Goal: Task Accomplishment & Management: Complete application form

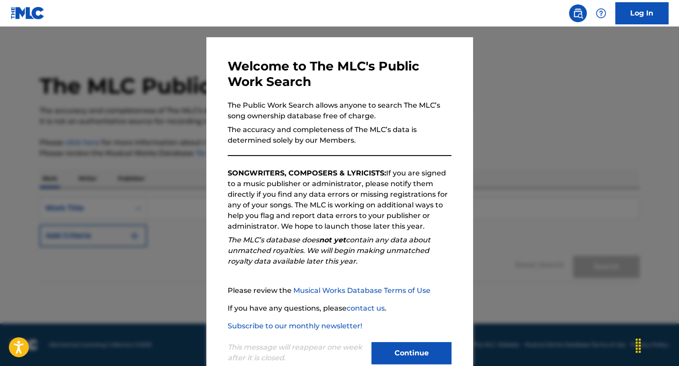
scroll to position [39, 0]
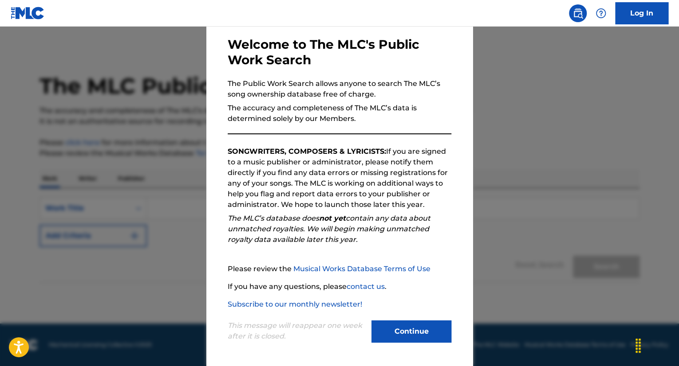
click at [400, 323] on button "Continue" at bounding box center [411, 332] width 80 height 22
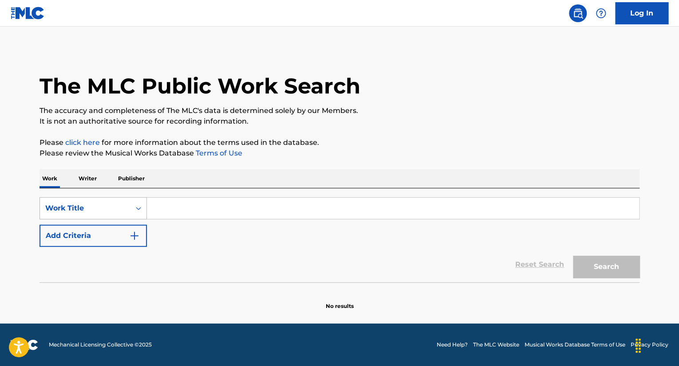
click at [110, 205] on div "Work Title" at bounding box center [85, 208] width 80 height 11
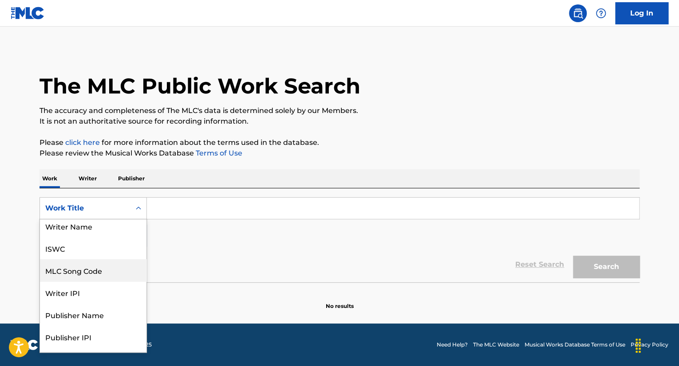
scroll to position [0, 0]
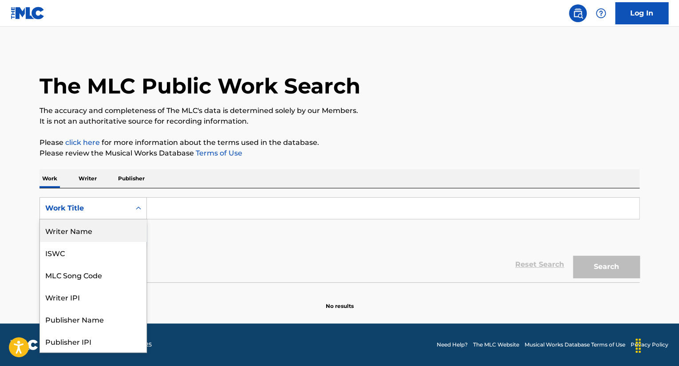
click at [96, 228] on div "Writer Name" at bounding box center [93, 231] width 106 height 22
click at [97, 209] on div "Writer Name" at bounding box center [85, 208] width 80 height 11
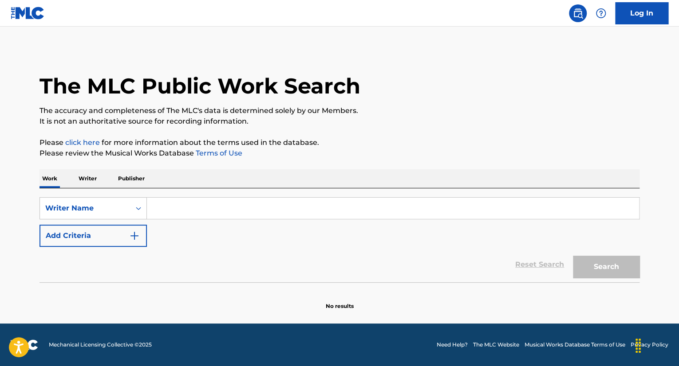
click at [163, 213] on input "Search Form" at bounding box center [393, 208] width 492 height 21
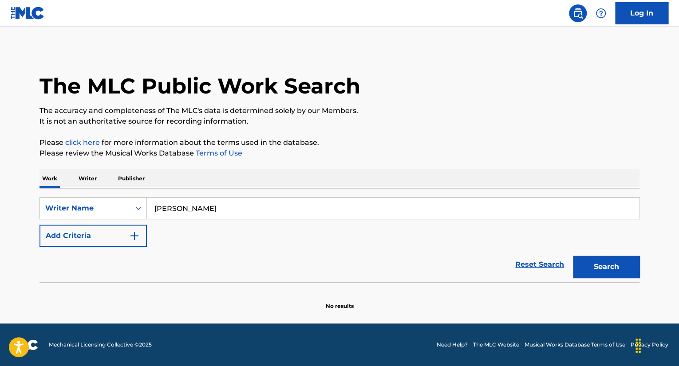
type input "isaac norris"
click at [603, 266] on button "Search" at bounding box center [606, 267] width 67 height 22
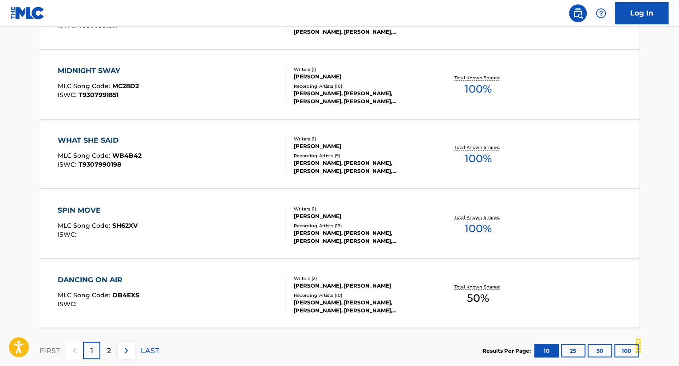
scroll to position [710, 0]
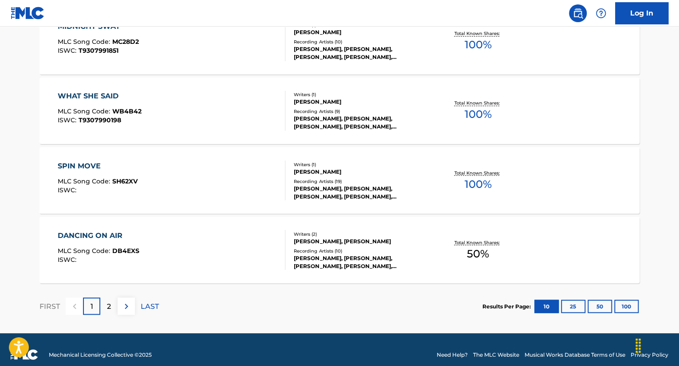
click at [107, 306] on p "2" at bounding box center [109, 306] width 4 height 11
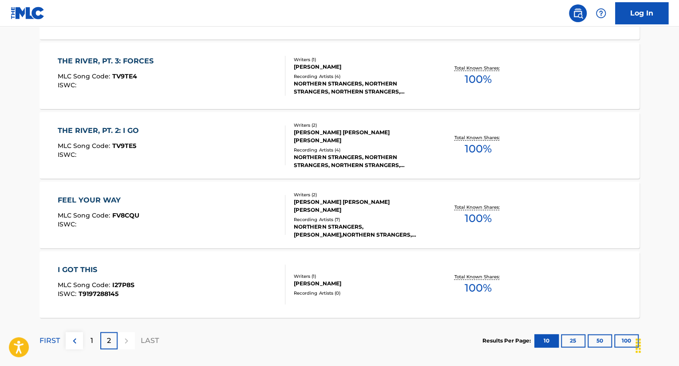
scroll to position [511, 0]
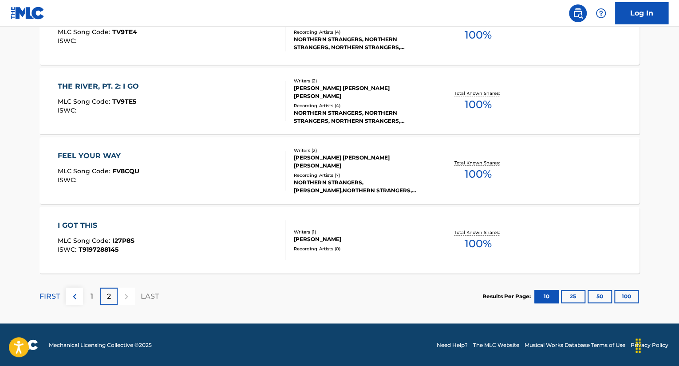
click at [84, 228] on div "I GOT THIS" at bounding box center [96, 225] width 77 height 11
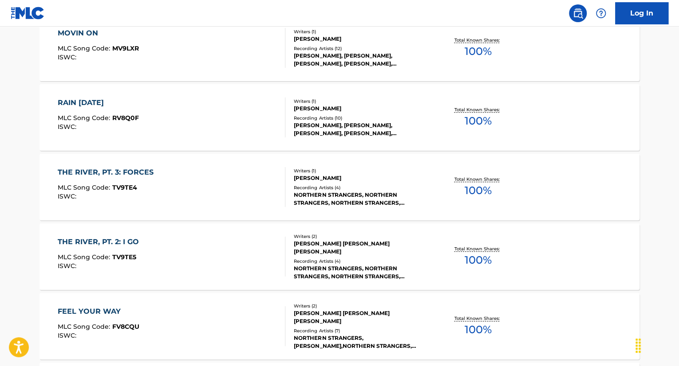
scroll to position [488, 0]
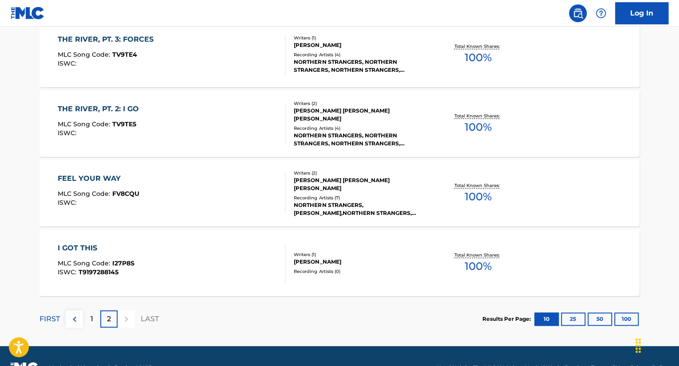
click at [93, 315] on div "1" at bounding box center [91, 319] width 17 height 17
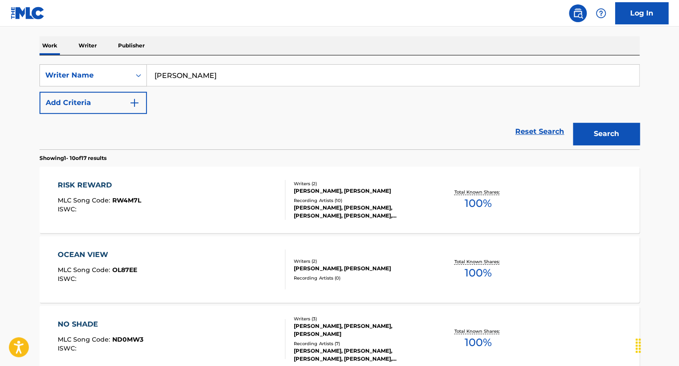
scroll to position [177, 0]
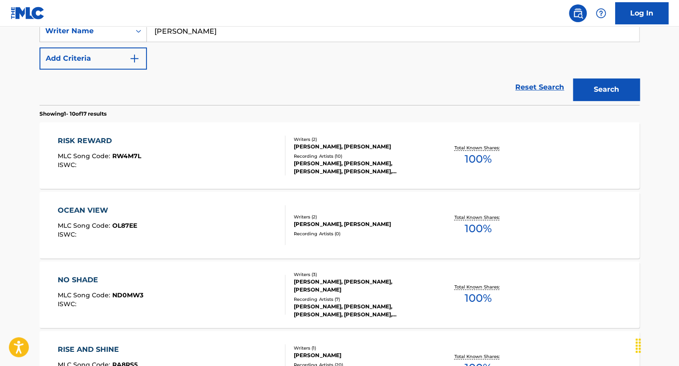
click at [474, 157] on span "100 %" at bounding box center [477, 159] width 27 height 16
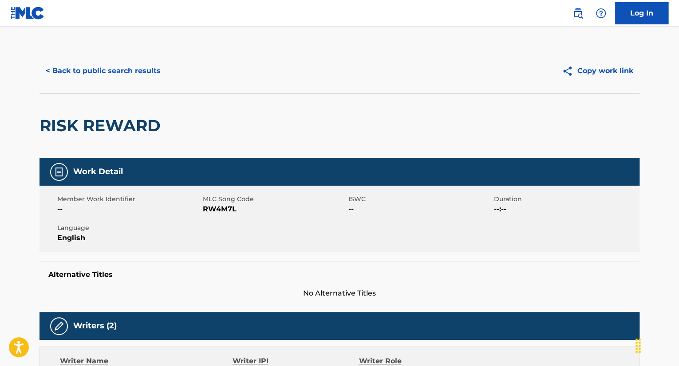
scroll to position [177, 0]
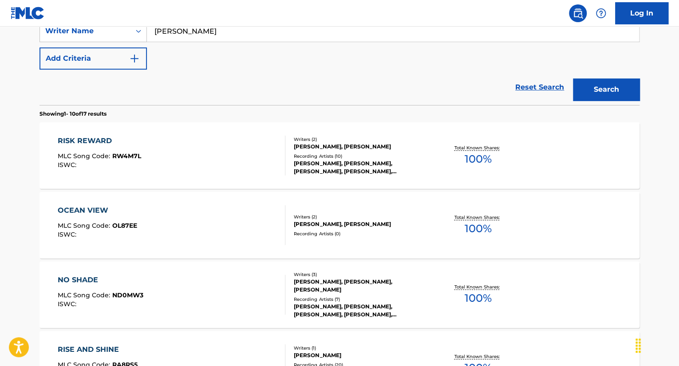
click at [95, 211] on div "OCEAN VIEW" at bounding box center [97, 210] width 79 height 11
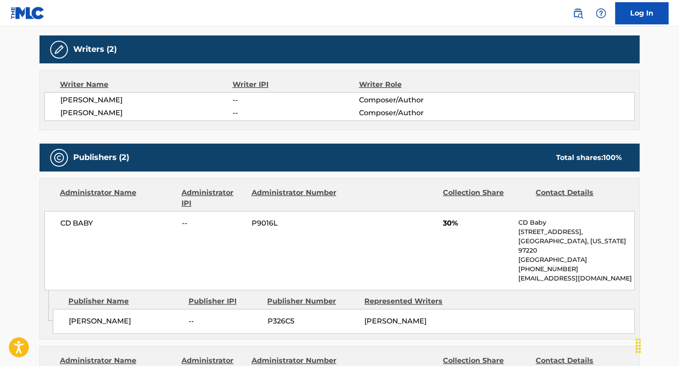
scroll to position [188, 0]
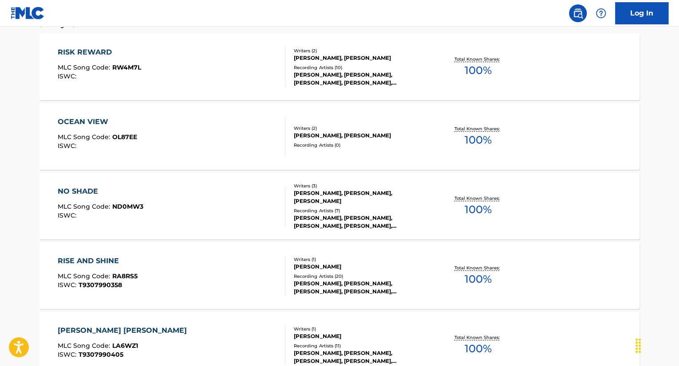
scroll to position [355, 0]
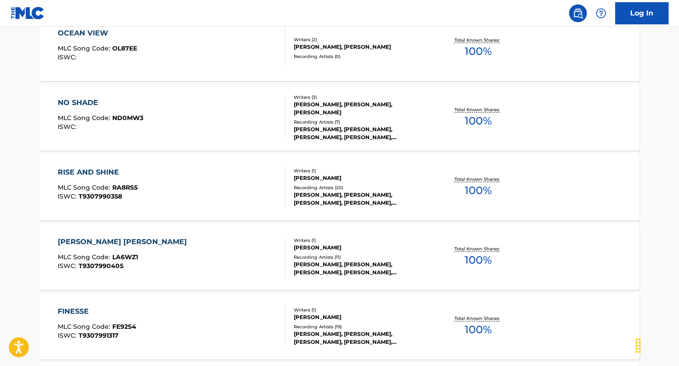
click at [91, 103] on div "NO SHADE" at bounding box center [101, 103] width 86 height 11
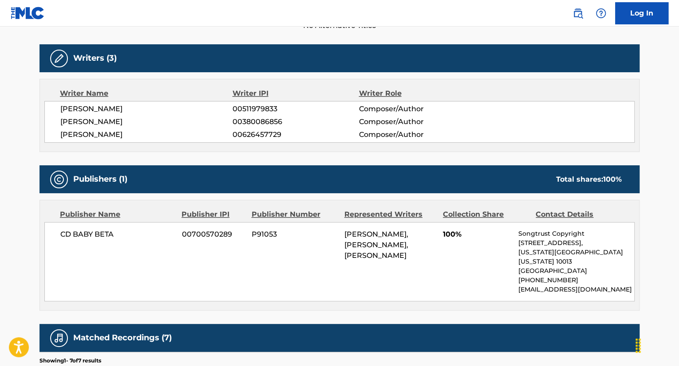
scroll to position [224, 0]
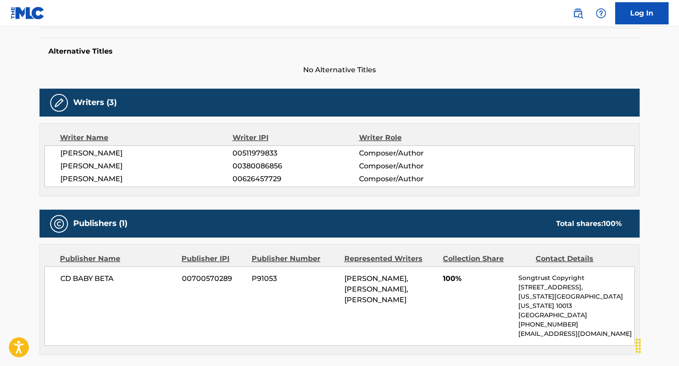
scroll to position [378, 0]
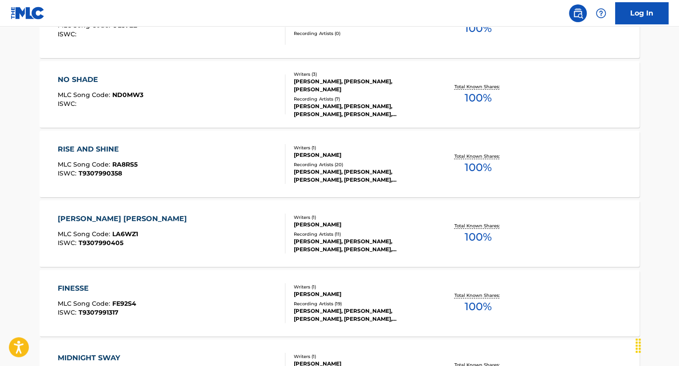
click at [71, 217] on div "LISA LISA" at bounding box center [125, 219] width 134 height 11
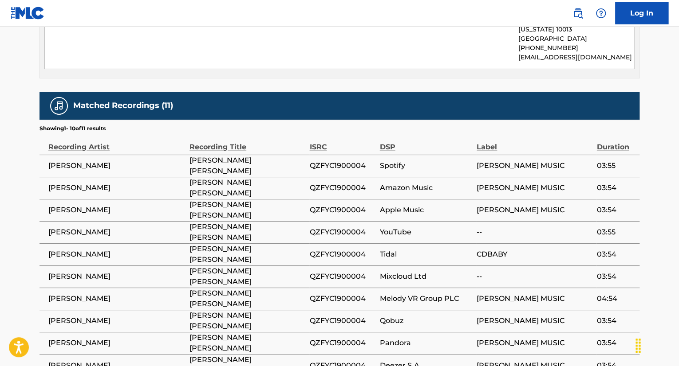
scroll to position [525, 0]
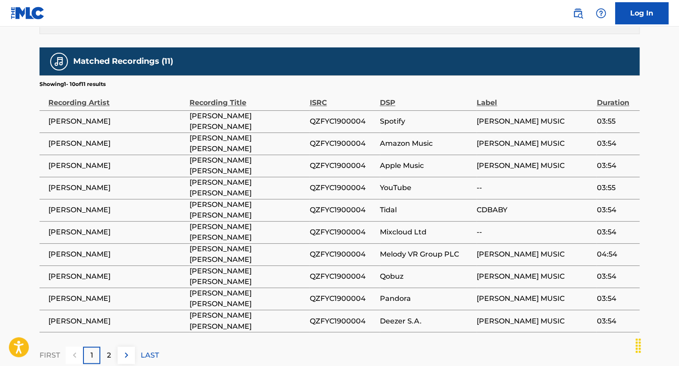
click at [112, 347] on div "2" at bounding box center [108, 355] width 17 height 17
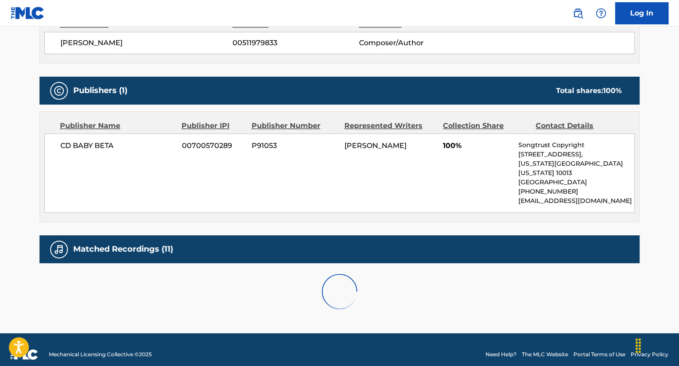
scroll to position [370, 0]
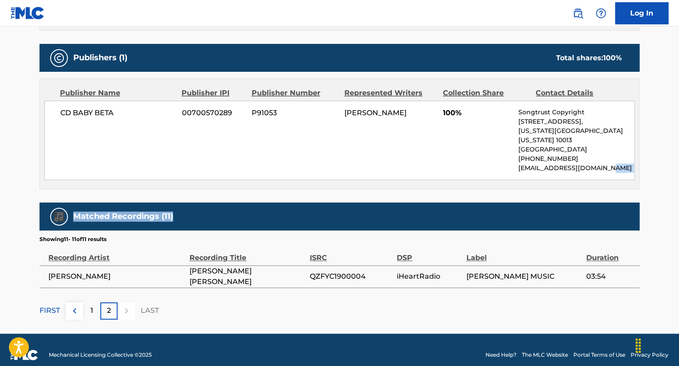
drag, startPoint x: 677, startPoint y: 208, endPoint x: 681, endPoint y: 166, distance: 41.9
click at [73, 306] on img at bounding box center [74, 311] width 11 height 11
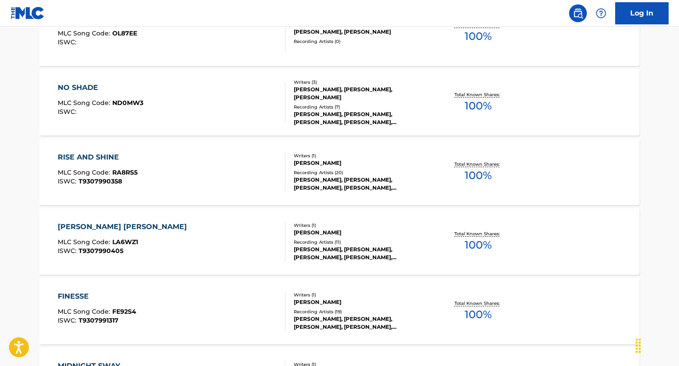
scroll to position [401, 0]
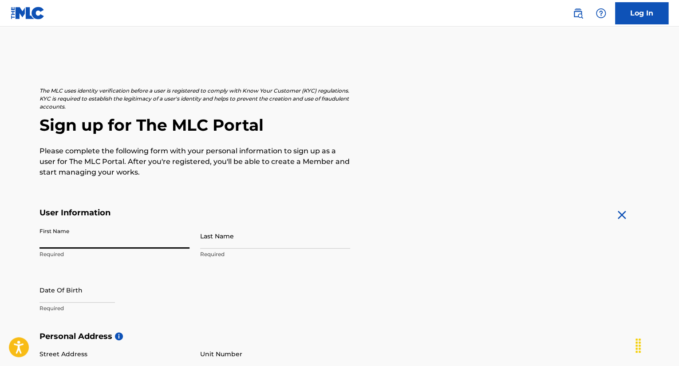
click at [106, 236] on input "First Name" at bounding box center [114, 236] width 150 height 25
type input "Isaac"
type input "Norris"
type input "3942 Chamberlain SE"
type input "Grand Rapids"
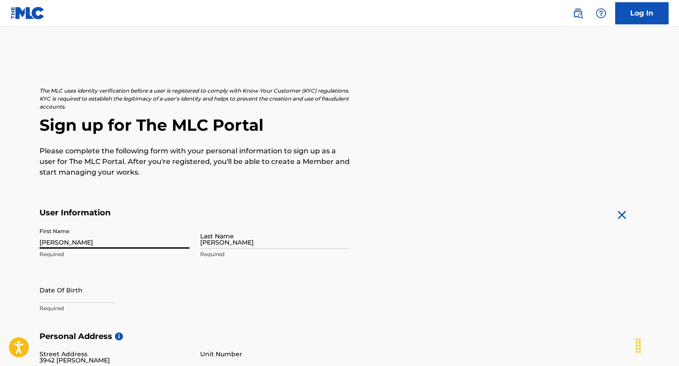
type input "United States"
type input "MI"
type input "49508"
type input "1"
type input "616"
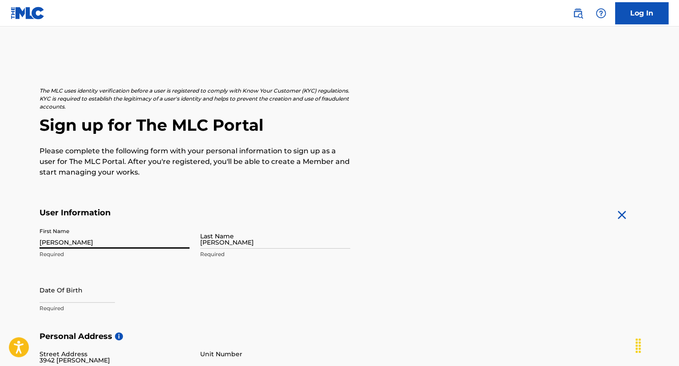
type input "8907617"
type input "[PERSON_NAME][EMAIL_ADDRESS][DOMAIN_NAME]"
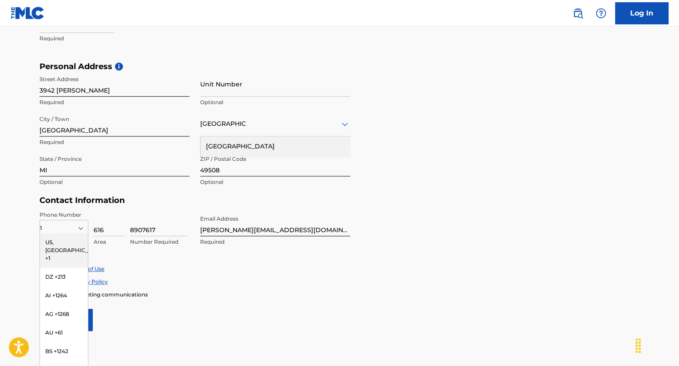
click at [204, 276] on div "Accept Terms of Use Accept Privacy Policy Enroll in marketing communications" at bounding box center [339, 281] width 600 height 33
click at [50, 242] on div "US, CA +1" at bounding box center [64, 250] width 48 height 35
click at [82, 228] on icon at bounding box center [81, 228] width 4 height 3
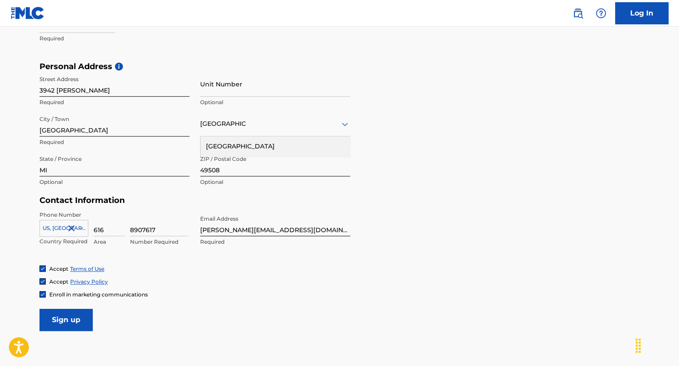
click at [232, 300] on form "User Information First Name Isaac Required Last Name Norris Required Date Of Bi…" at bounding box center [339, 135] width 600 height 394
click at [78, 318] on input "Sign up" at bounding box center [65, 320] width 53 height 22
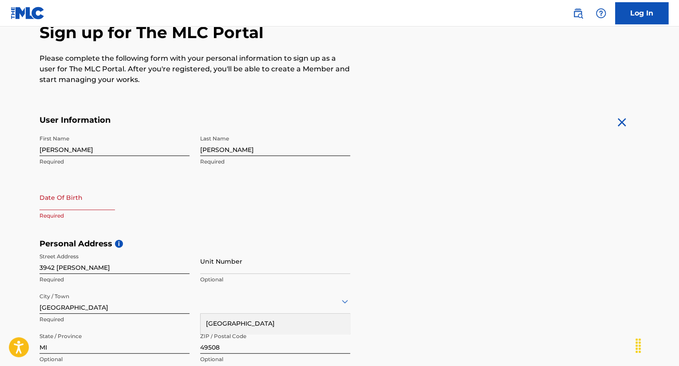
click at [78, 198] on input "text" at bounding box center [76, 197] width 75 height 25
select select "7"
select select "2025"
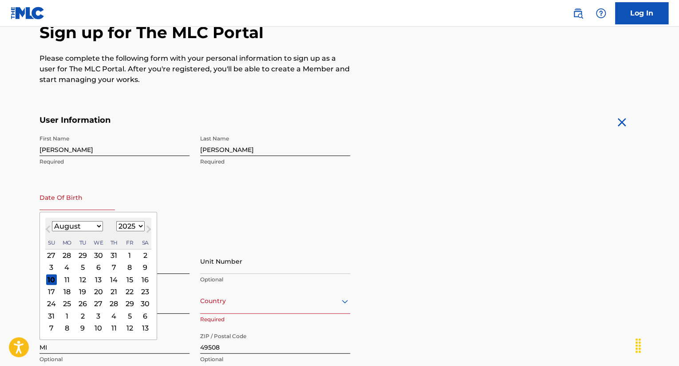
click at [97, 224] on select "January February March April May June July August September October November De…" at bounding box center [77, 226] width 51 height 10
select select "9"
click at [52, 221] on select "January February March April May June July August September October November De…" at bounding box center [77, 226] width 51 height 10
click at [144, 290] on div "25" at bounding box center [145, 292] width 11 height 11
type input "October 25 2025"
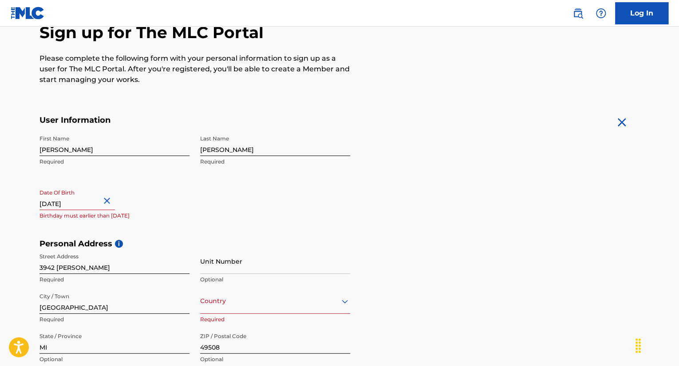
click at [88, 201] on input "October 25 2025" at bounding box center [76, 197] width 75 height 25
select select "9"
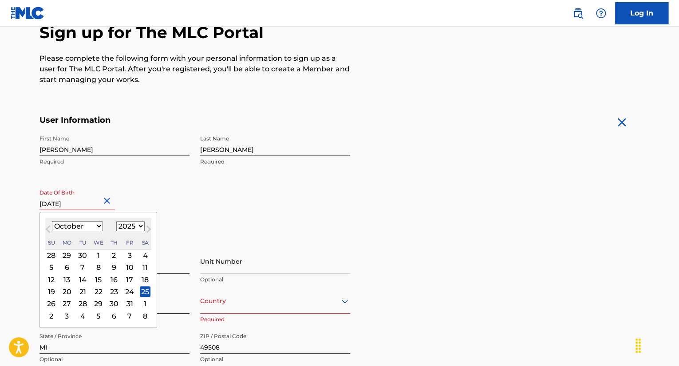
click at [138, 227] on select "1899 1900 1901 1902 1903 1904 1905 1906 1907 1908 1909 1910 1911 1912 1913 1914…" at bounding box center [130, 226] width 28 height 10
select select "1963"
click at [116, 221] on select "1899 1900 1901 1902 1903 1904 1905 1906 1907 1908 1909 1910 1911 1912 1913 1914…" at bounding box center [130, 226] width 28 height 10
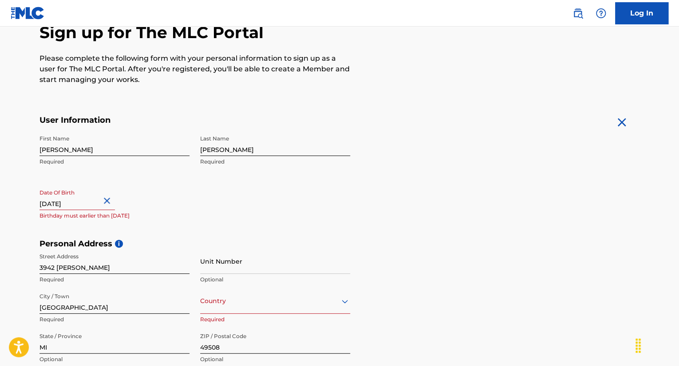
click at [200, 194] on div "First Name Isaac Required Last Name Norris Required Date Of Birth October 25 20…" at bounding box center [194, 185] width 311 height 108
click at [91, 200] on input "October 25 2025" at bounding box center [76, 197] width 75 height 25
select select "9"
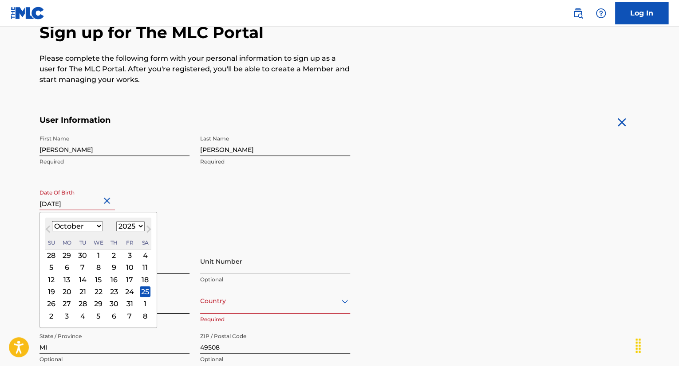
click at [139, 227] on select "1899 1900 1901 1902 1903 1904 1905 1906 1907 1908 1909 1910 1911 1912 1913 1914…" at bounding box center [130, 226] width 28 height 10
select select "1963"
click at [116, 221] on select "1899 1900 1901 1902 1903 1904 1905 1906 1907 1908 1909 1910 1911 1912 1913 1914…" at bounding box center [130, 226] width 28 height 10
click at [295, 227] on div "First Name Isaac Required Last Name Norris Required Date Of Birth October 25 20…" at bounding box center [194, 185] width 311 height 108
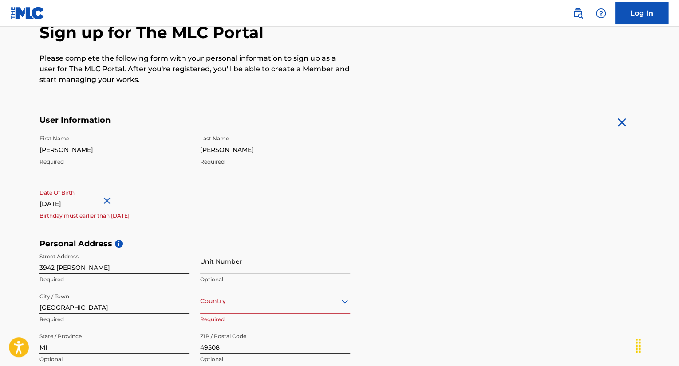
click at [92, 203] on input "October 25 2025" at bounding box center [76, 197] width 75 height 25
select select "9"
select select "2025"
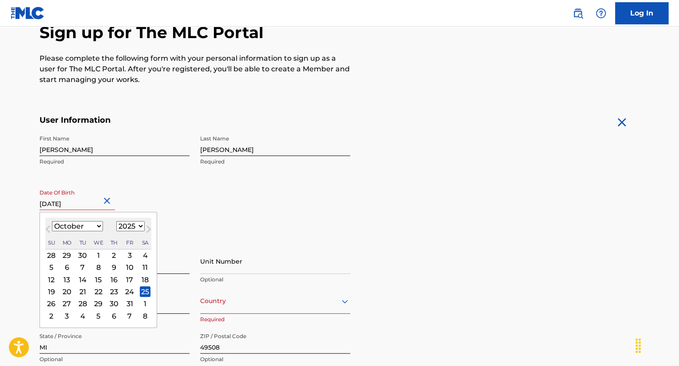
drag, startPoint x: 91, startPoint y: 203, endPoint x: 76, endPoint y: 207, distance: 14.9
click at [76, 207] on input "October 25 2025" at bounding box center [76, 197] width 75 height 25
type input "October 25 1965"
select select "1965"
type input "October 25 1963"
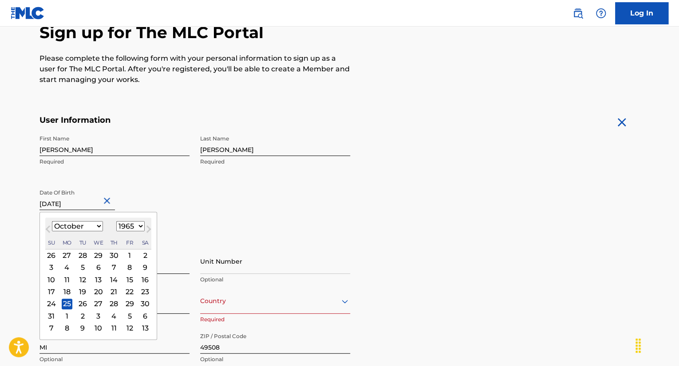
select select "1963"
type input "October 25 1963"
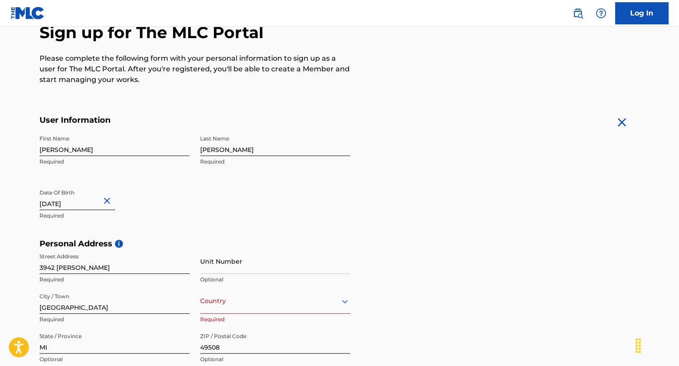
click at [231, 218] on div "First Name Isaac Required Last Name Norris Required Date Of Birth October 25 19…" at bounding box center [194, 185] width 311 height 108
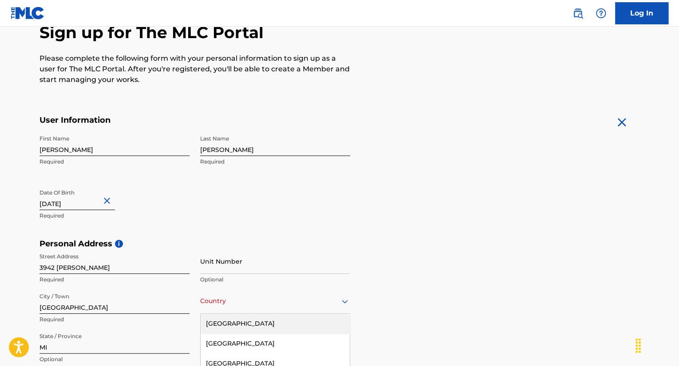
scroll to position [174, 0]
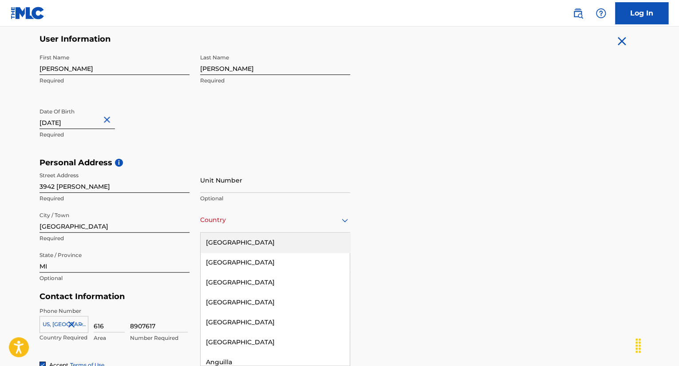
click at [345, 233] on div "223 results available. Use Up and Down to choose options, press Enter to select…" at bounding box center [275, 220] width 150 height 25
drag, startPoint x: 274, startPoint y: 243, endPoint x: 384, endPoint y: 242, distance: 109.6
click at [275, 242] on div "United States" at bounding box center [275, 243] width 149 height 20
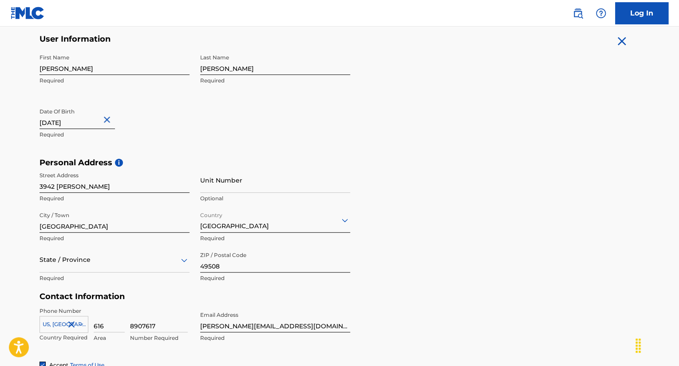
scroll to position [218, 0]
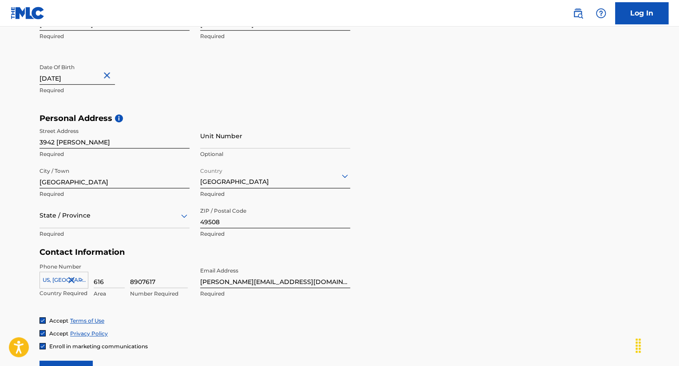
click at [185, 213] on icon at bounding box center [184, 216] width 11 height 11
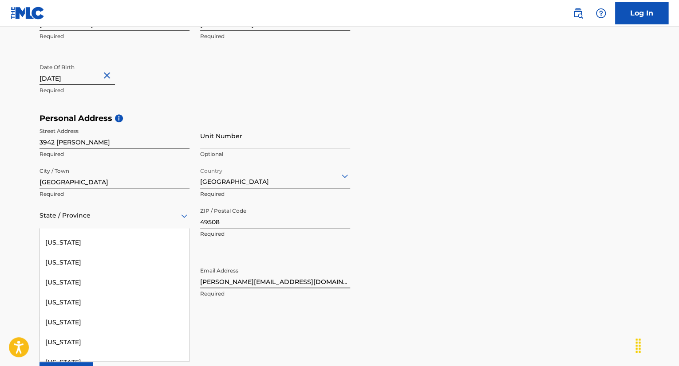
scroll to position [488, 0]
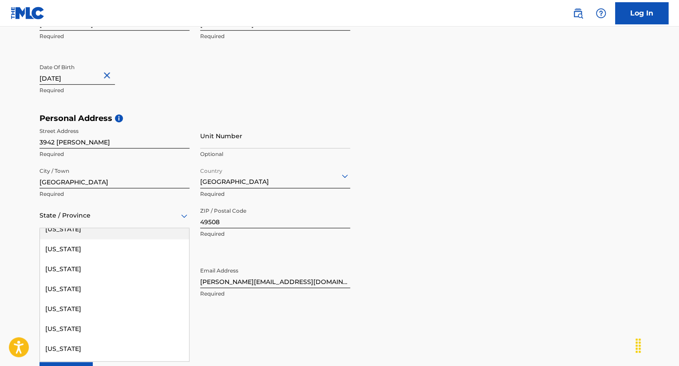
click at [120, 237] on div "Michigan" at bounding box center [114, 230] width 149 height 20
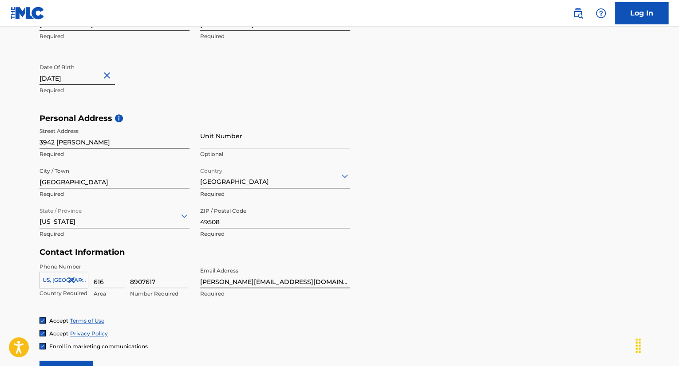
click at [403, 248] on form "User Information First Name Isaac Required Last Name Norris Required Date Of Bi…" at bounding box center [339, 187] width 600 height 394
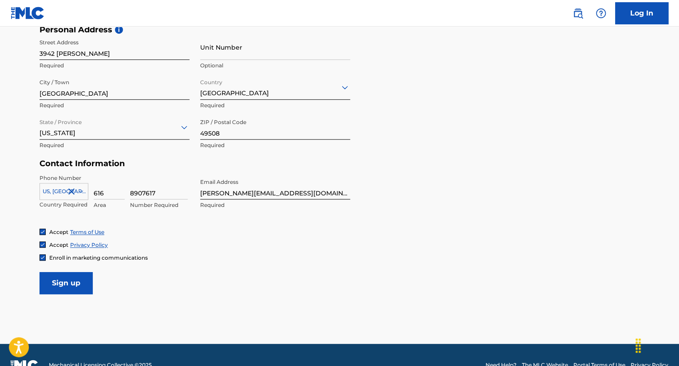
scroll to position [327, 0]
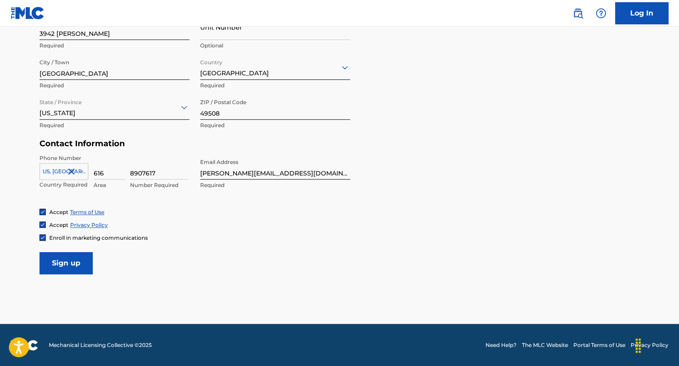
click at [64, 261] on input "Sign up" at bounding box center [65, 263] width 53 height 22
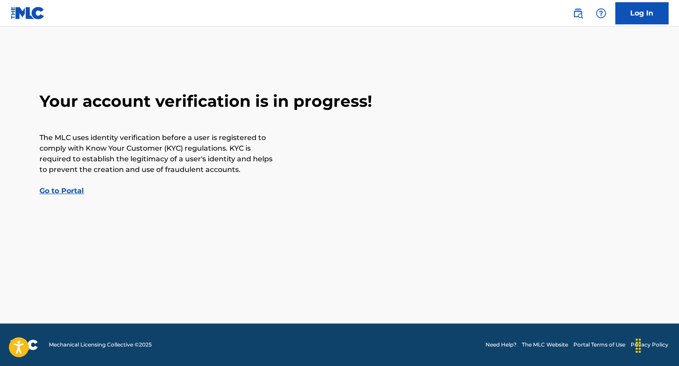
click at [70, 190] on link "Go to Portal" at bounding box center [61, 191] width 44 height 8
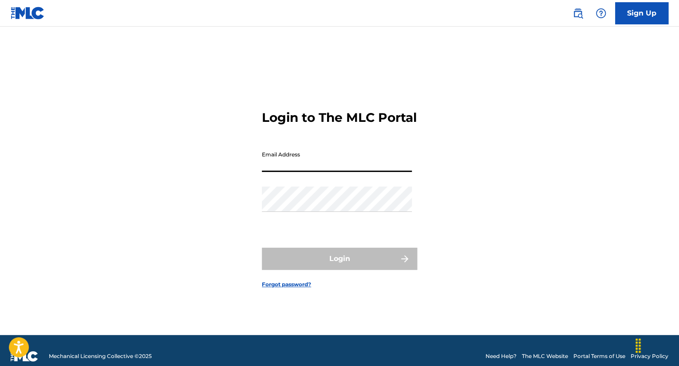
click at [295, 166] on input "Email Address" at bounding box center [337, 159] width 150 height 25
type input "[PERSON_NAME][EMAIL_ADDRESS][DOMAIN_NAME]"
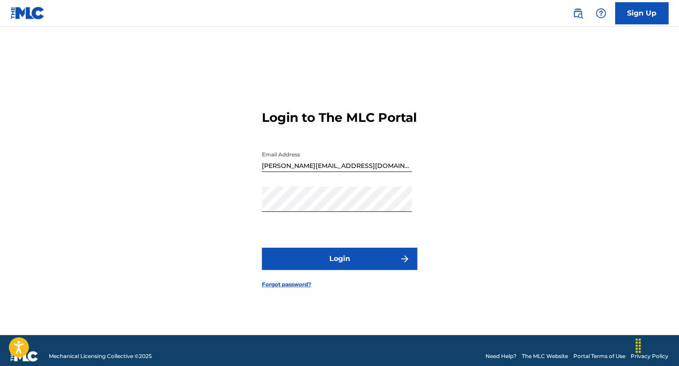
click at [337, 267] on button "Login" at bounding box center [339, 259] width 155 height 22
click at [295, 289] on link "Forgot password?" at bounding box center [286, 285] width 49 height 8
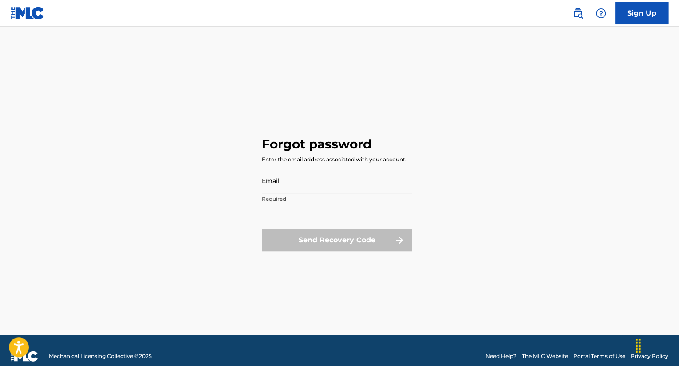
click at [319, 183] on input "Email" at bounding box center [337, 180] width 150 height 25
type input "[PERSON_NAME][EMAIL_ADDRESS][DOMAIN_NAME]"
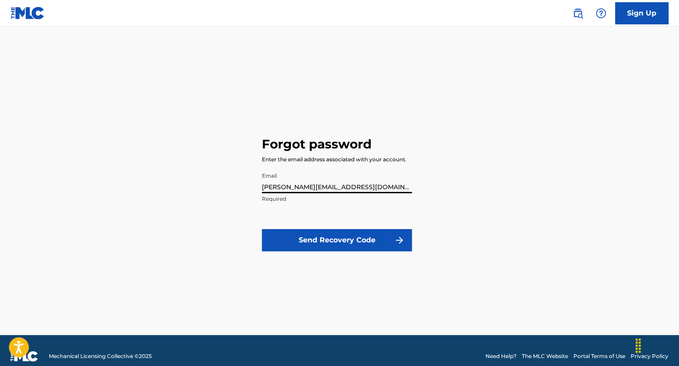
click at [336, 240] on button "Send Recovery Code" at bounding box center [337, 240] width 150 height 22
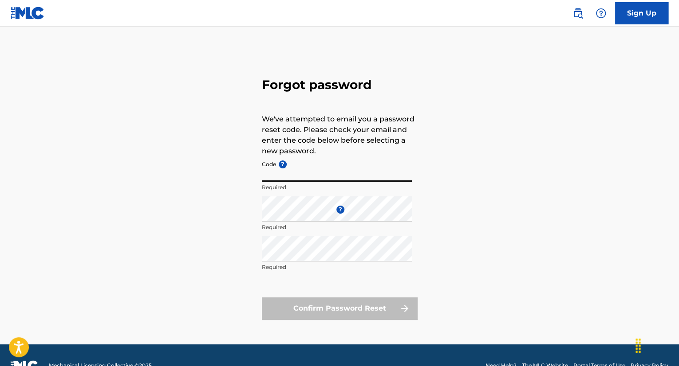
click at [295, 176] on input "Code ?" at bounding box center [337, 169] width 150 height 25
paste input "FP_dc8c90e1812c56651ccd23f289d3"
type input "FP_dc8c90e1812c56651ccd23f289d3"
click at [242, 205] on div "Forgot password We've attempted to email you a password reset code. Please chec…" at bounding box center [339, 197] width 621 height 296
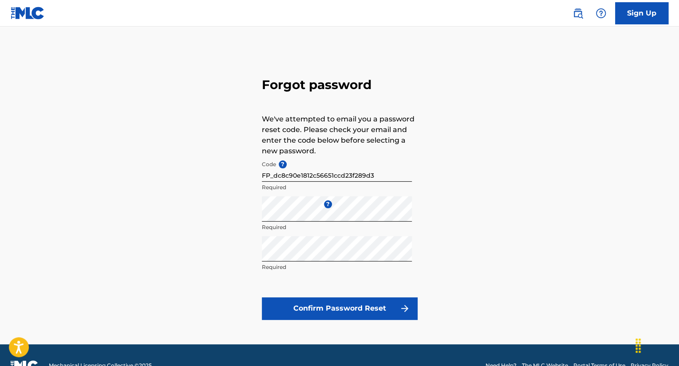
click at [356, 307] on button "Confirm Password Reset" at bounding box center [339, 309] width 155 height 22
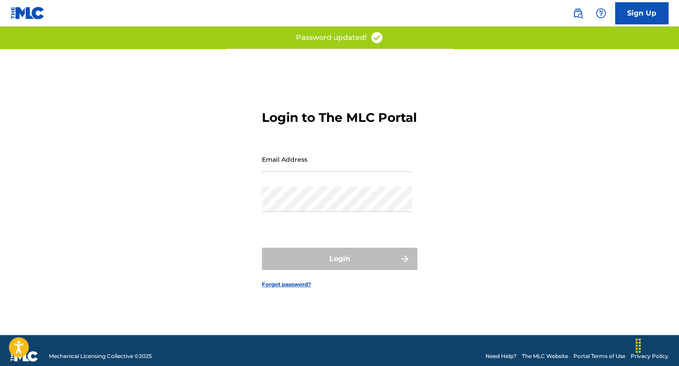
click at [337, 164] on input "Email Address" at bounding box center [337, 159] width 150 height 25
type input "[PERSON_NAME][EMAIL_ADDRESS][DOMAIN_NAME]"
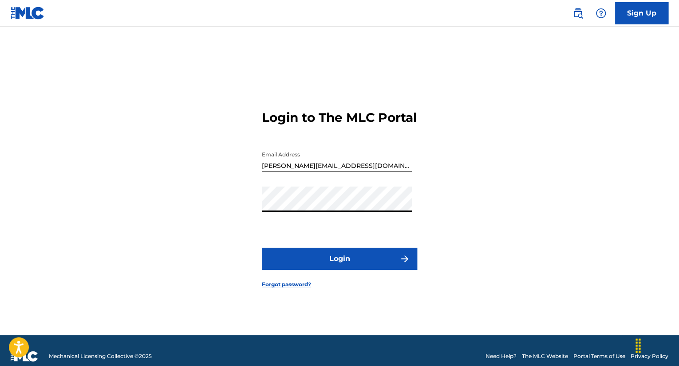
click at [337, 263] on button "Login" at bounding box center [339, 259] width 155 height 22
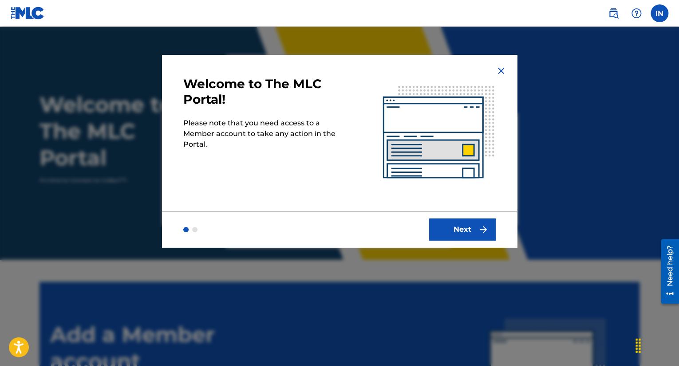
drag, startPoint x: 502, startPoint y: 71, endPoint x: 506, endPoint y: 82, distance: 11.2
click at [502, 71] on img at bounding box center [501, 71] width 11 height 11
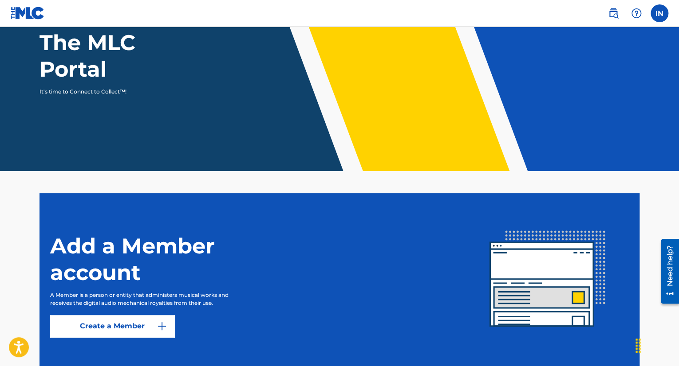
scroll to position [133, 0]
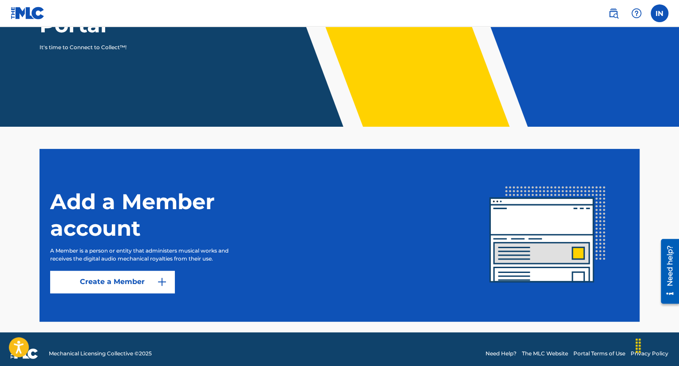
click at [114, 286] on link "Create a Member" at bounding box center [112, 282] width 124 height 22
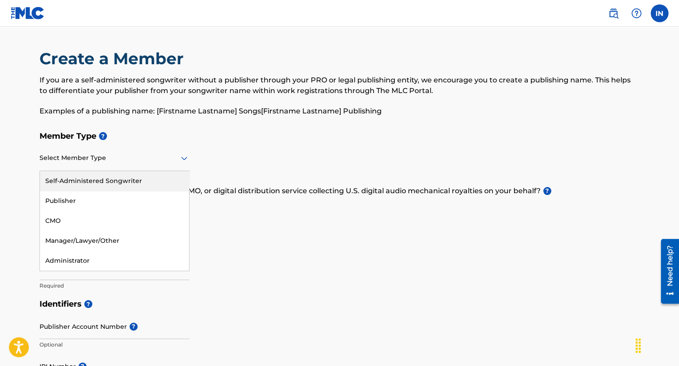
click at [184, 159] on icon at bounding box center [184, 159] width 6 height 4
click at [97, 181] on div "Self-Administered Songwriter" at bounding box center [114, 181] width 149 height 20
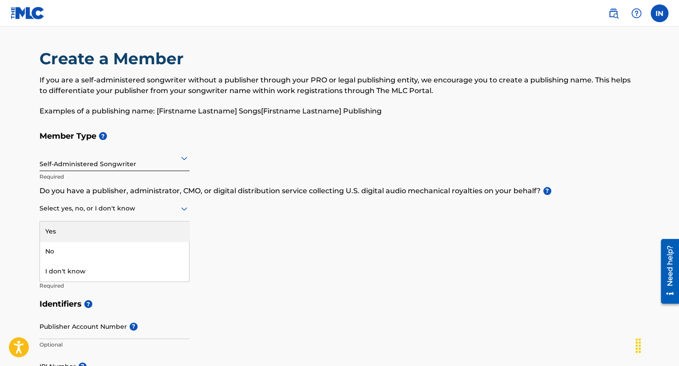
click at [183, 208] on icon at bounding box center [184, 209] width 11 height 11
click at [240, 221] on div "Member Type ? Self-Administered Songwriter Required Do you have a publisher, ad…" at bounding box center [339, 211] width 600 height 168
click at [185, 209] on icon at bounding box center [184, 210] width 6 height 4
click at [105, 234] on div "Yes" at bounding box center [114, 232] width 149 height 20
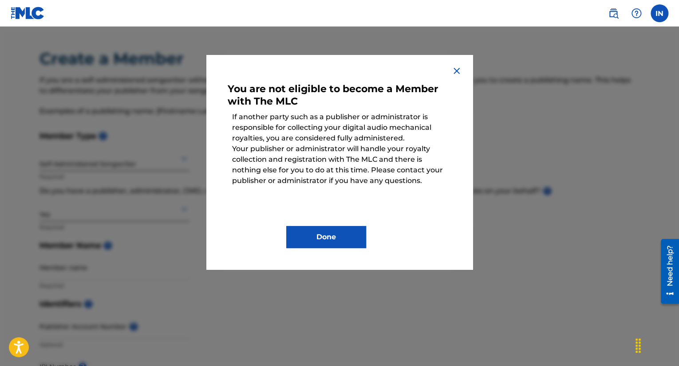
click at [457, 70] on img at bounding box center [456, 71] width 11 height 11
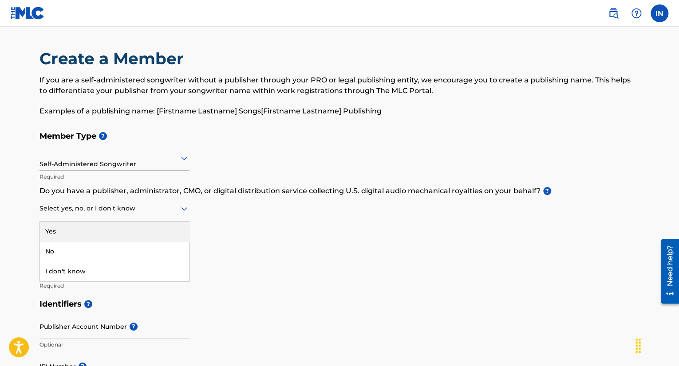
click at [182, 208] on icon at bounding box center [184, 210] width 6 height 4
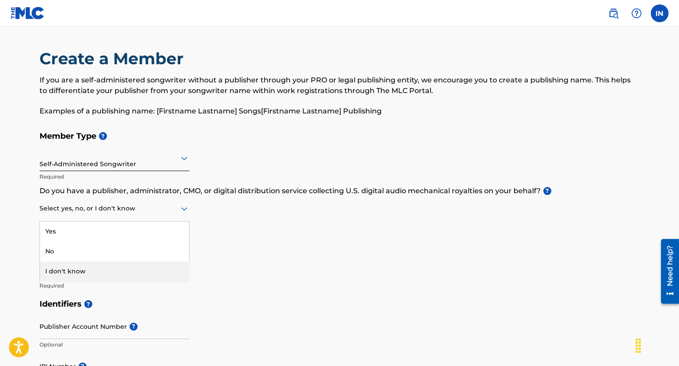
click at [138, 268] on div "I don't know" at bounding box center [114, 272] width 149 height 20
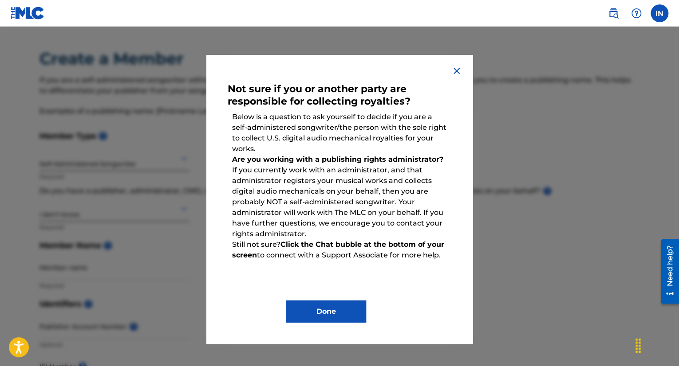
click at [455, 70] on img at bounding box center [456, 71] width 11 height 11
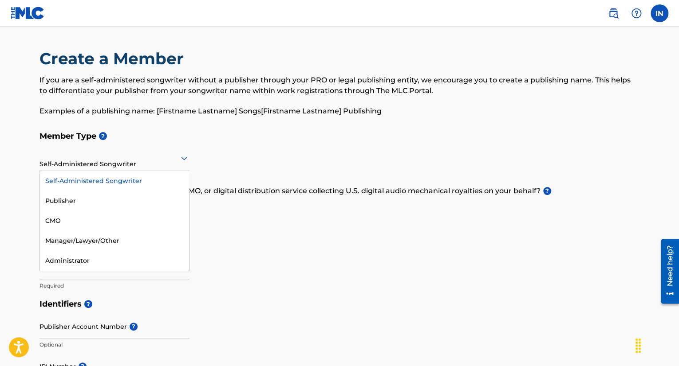
click at [183, 157] on icon at bounding box center [184, 158] width 11 height 11
click at [124, 197] on div "Publisher" at bounding box center [114, 201] width 149 height 20
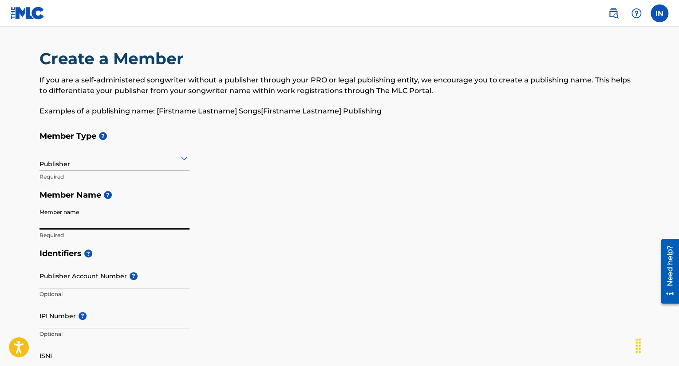
click at [79, 220] on input "Member name" at bounding box center [114, 217] width 150 height 25
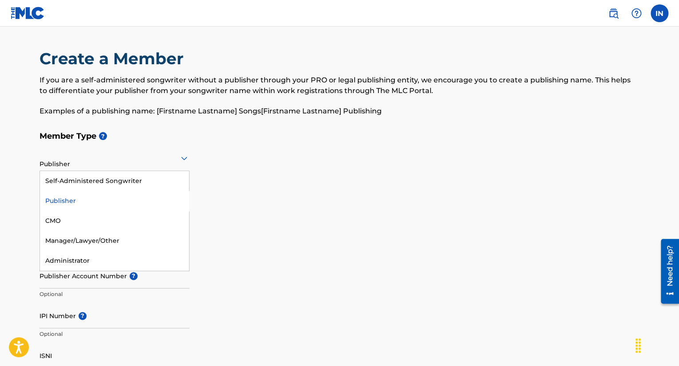
click at [185, 158] on icon at bounding box center [184, 159] width 6 height 4
click at [149, 179] on div "Self-Administered Songwriter" at bounding box center [114, 181] width 149 height 20
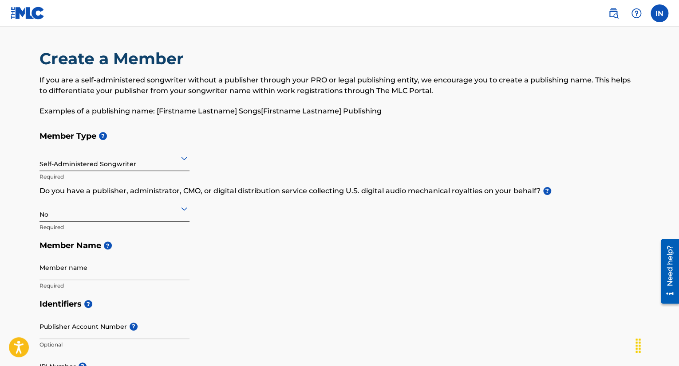
click at [185, 207] on icon at bounding box center [184, 209] width 11 height 11
click at [102, 228] on div "Yes" at bounding box center [114, 232] width 149 height 20
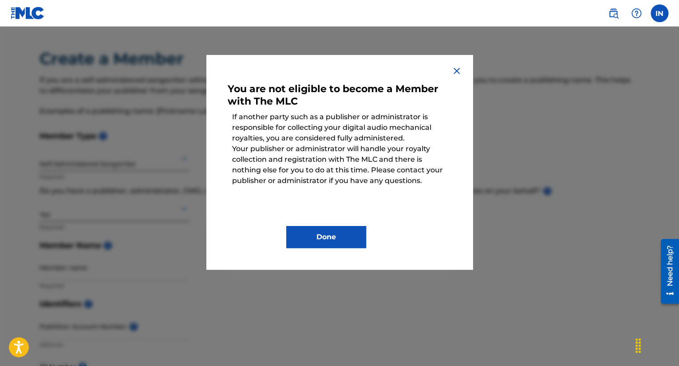
click at [454, 69] on img at bounding box center [456, 71] width 11 height 11
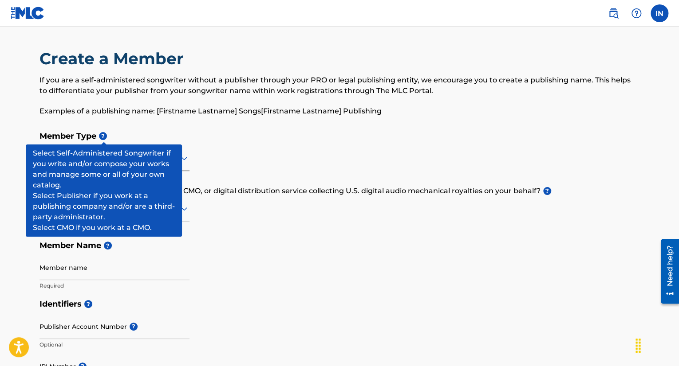
click at [102, 133] on span "?" at bounding box center [103, 136] width 8 height 8
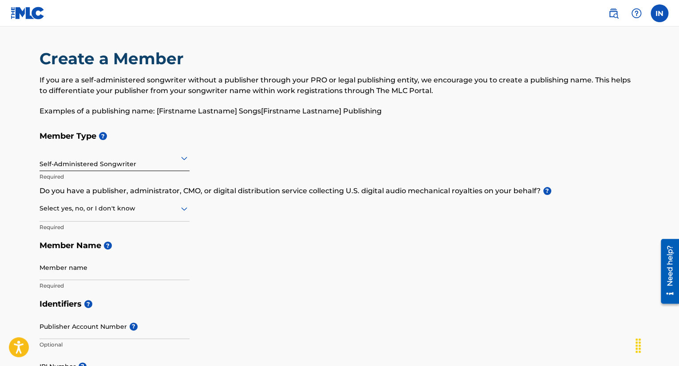
click at [186, 211] on icon at bounding box center [184, 209] width 11 height 11
click at [100, 248] on div "No" at bounding box center [114, 252] width 149 height 20
click at [128, 267] on input "Member name" at bounding box center [114, 267] width 150 height 25
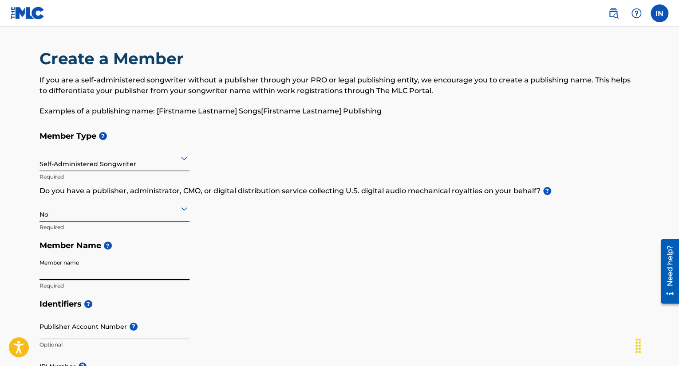
click at [391, 241] on h5 "Member Name ?" at bounding box center [339, 245] width 600 height 19
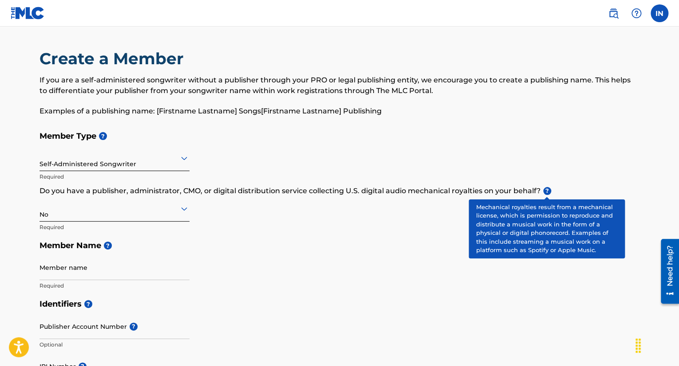
click at [546, 189] on span "?" at bounding box center [547, 191] width 8 height 8
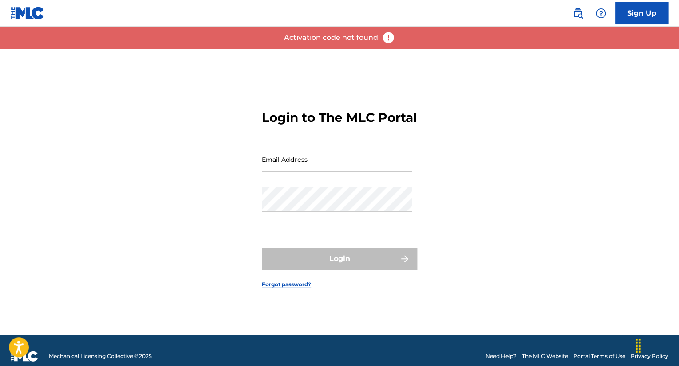
click at [323, 167] on input "Email Address" at bounding box center [337, 159] width 150 height 25
type input "[PERSON_NAME][EMAIL_ADDRESS][DOMAIN_NAME]"
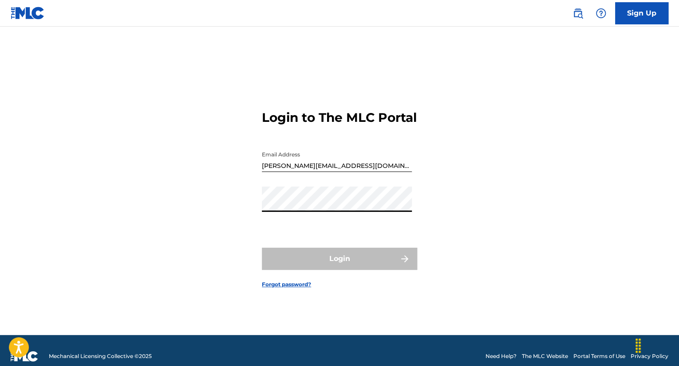
click at [228, 225] on div "Login to The MLC Portal Email Address [PERSON_NAME][EMAIL_ADDRESS][DOMAIN_NAME]…" at bounding box center [339, 192] width 621 height 287
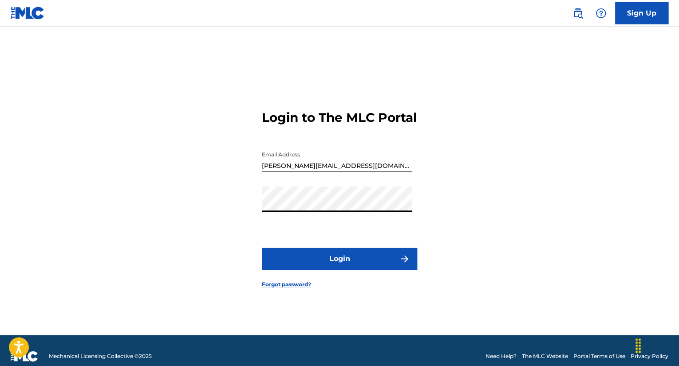
click at [237, 220] on div "Login to The MLC Portal Email Address [PERSON_NAME][EMAIL_ADDRESS][DOMAIN_NAME]…" at bounding box center [339, 192] width 621 height 287
click at [335, 267] on button "Login" at bounding box center [339, 259] width 155 height 22
click at [291, 289] on link "Forgot password?" at bounding box center [286, 285] width 49 height 8
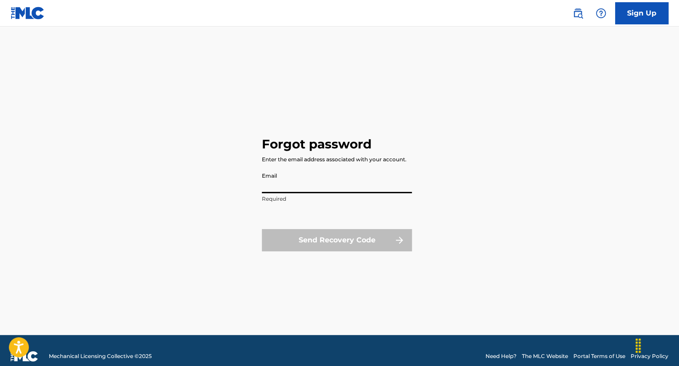
click at [335, 179] on input "Email" at bounding box center [337, 180] width 150 height 25
type input "[PERSON_NAME][EMAIL_ADDRESS][DOMAIN_NAME]"
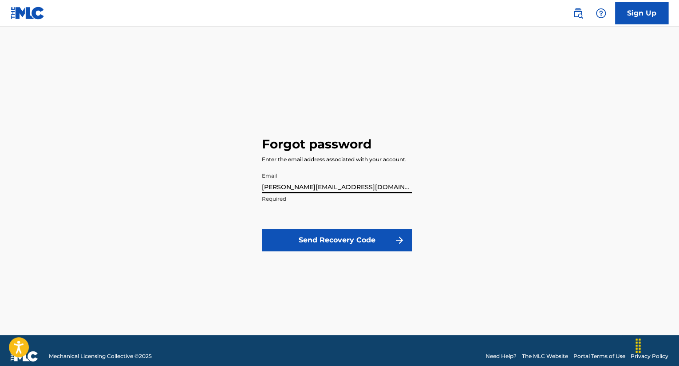
click at [351, 239] on button "Send Recovery Code" at bounding box center [337, 240] width 150 height 22
